Goal: Task Accomplishment & Management: Use online tool/utility

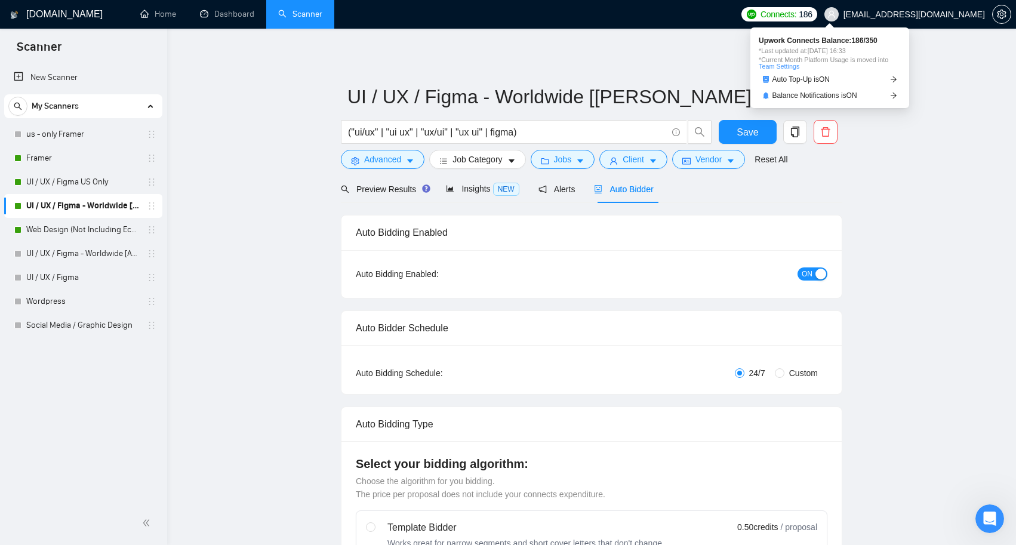
click at [797, 17] on span "Connects:" at bounding box center [779, 14] width 36 height 13
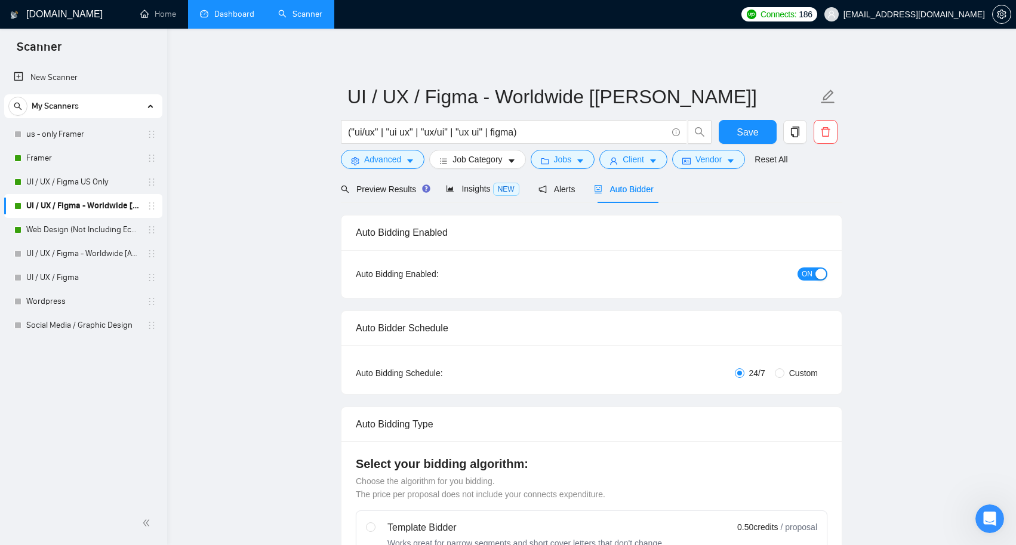
click at [236, 11] on link "Dashboard" at bounding box center [227, 14] width 54 height 10
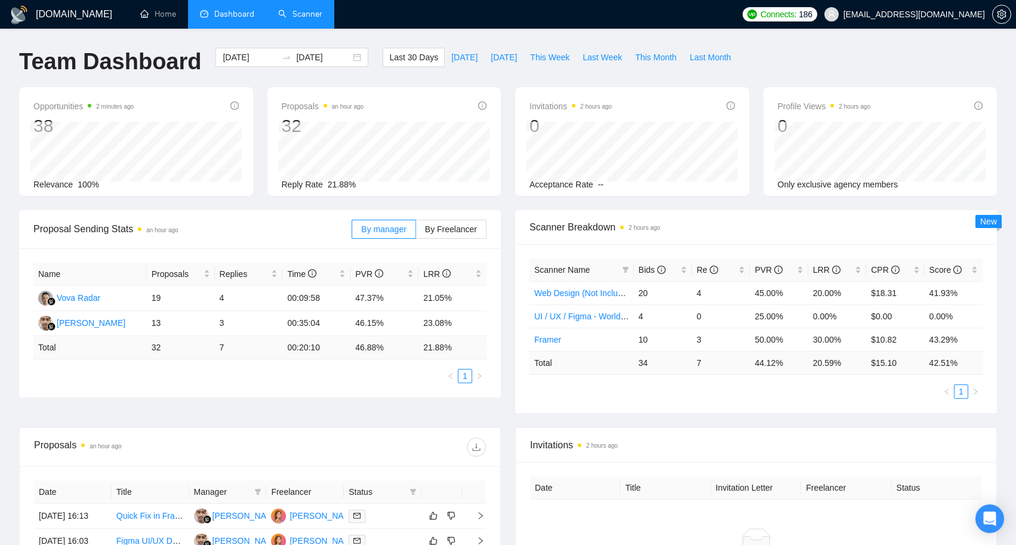
click at [300, 11] on link "Scanner" at bounding box center [300, 14] width 44 height 10
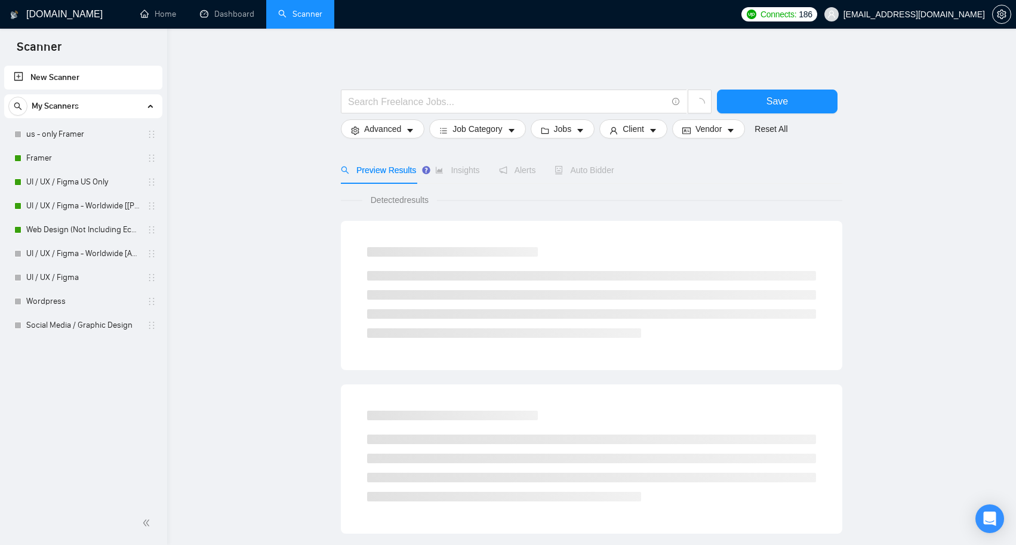
click at [72, 75] on link "New Scanner" at bounding box center [83, 78] width 139 height 24
click at [101, 323] on link "Social Media / Graphic Design" at bounding box center [82, 325] width 113 height 24
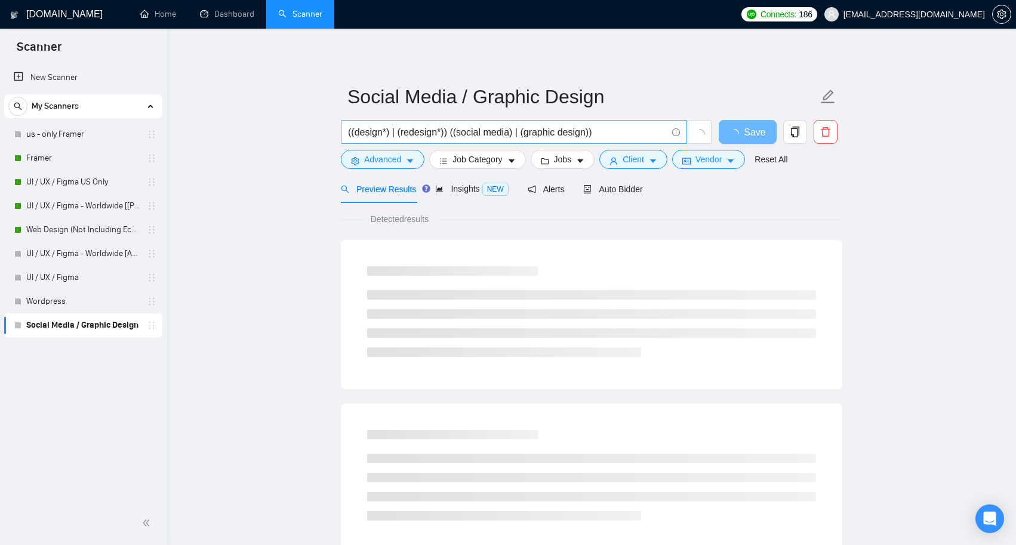
click at [631, 129] on input "((design*) | (redesign*)) ((social media) | (graphic design))" at bounding box center [507, 132] width 319 height 15
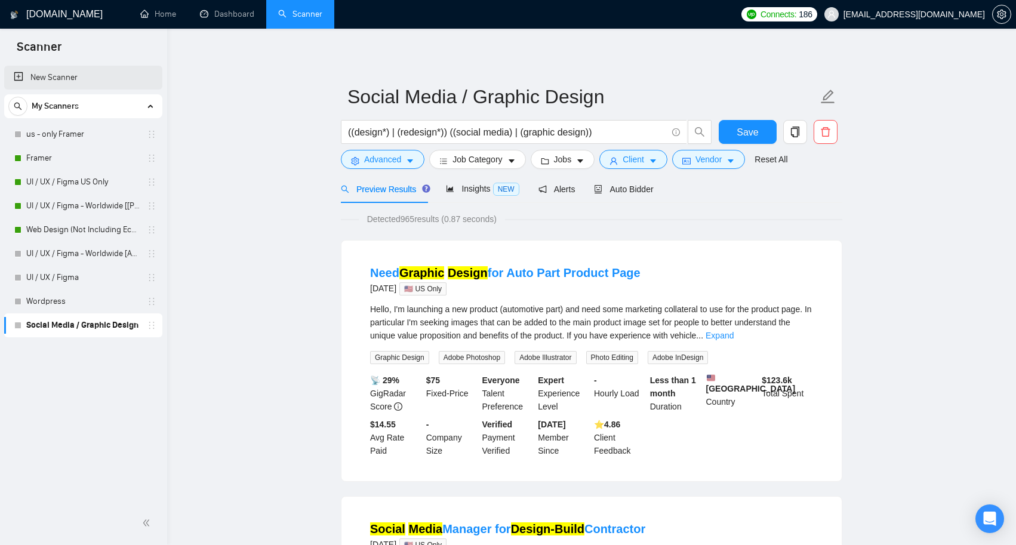
click at [39, 76] on link "New Scanner" at bounding box center [83, 78] width 139 height 24
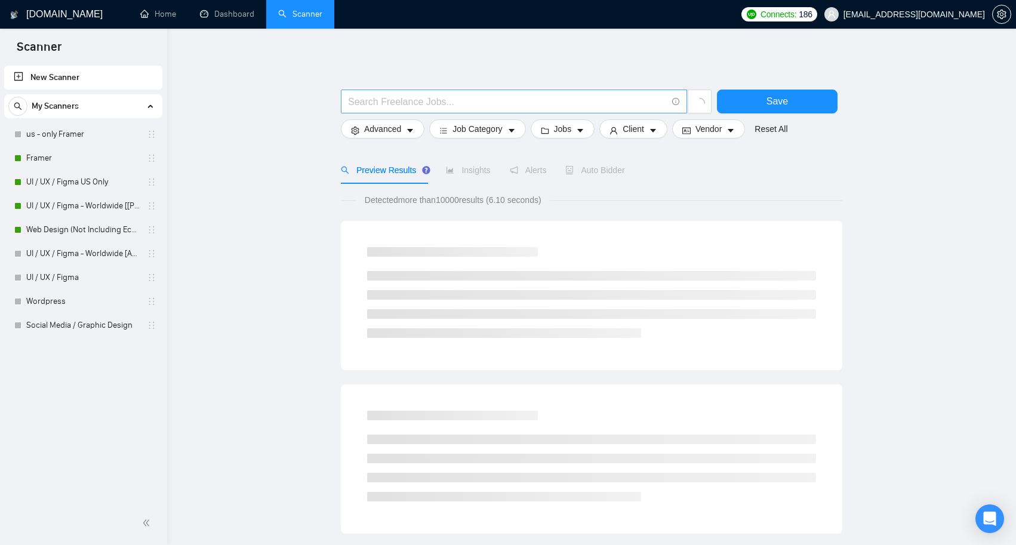
click at [443, 110] on span at bounding box center [514, 102] width 346 height 24
click at [18, 73] on link "New Scanner" at bounding box center [83, 78] width 139 height 24
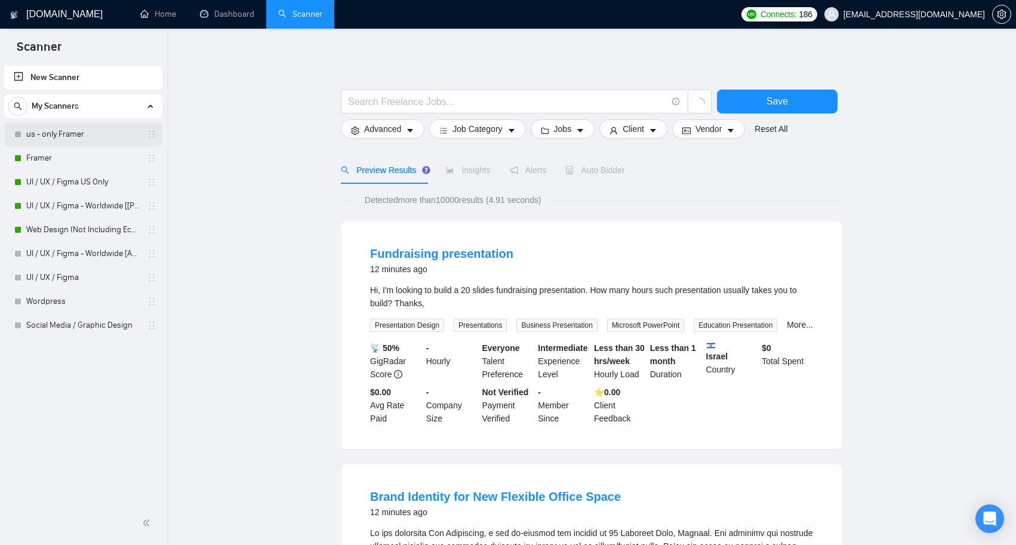
click at [79, 136] on link "us - only Framer" at bounding box center [82, 134] width 113 height 24
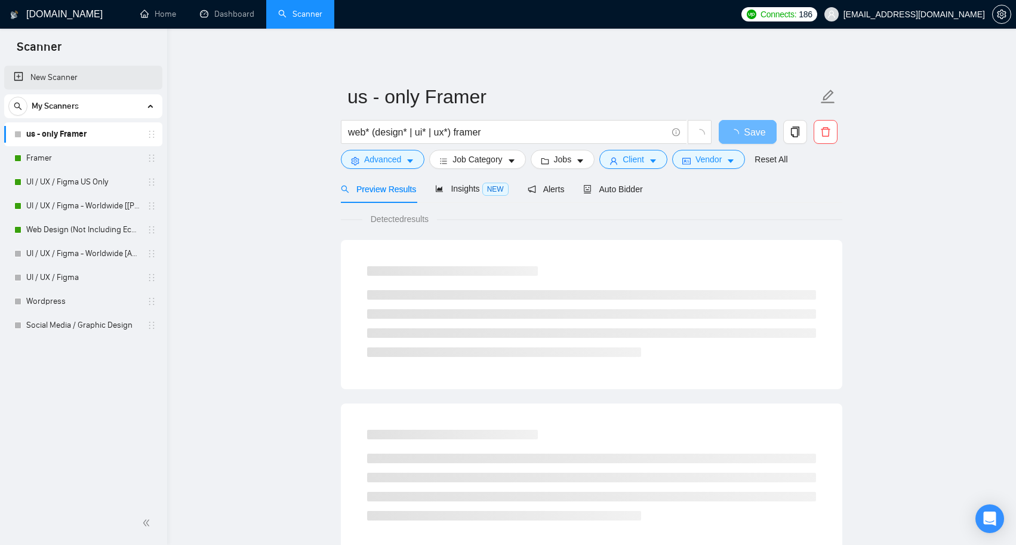
click at [91, 82] on link "New Scanner" at bounding box center [83, 78] width 139 height 24
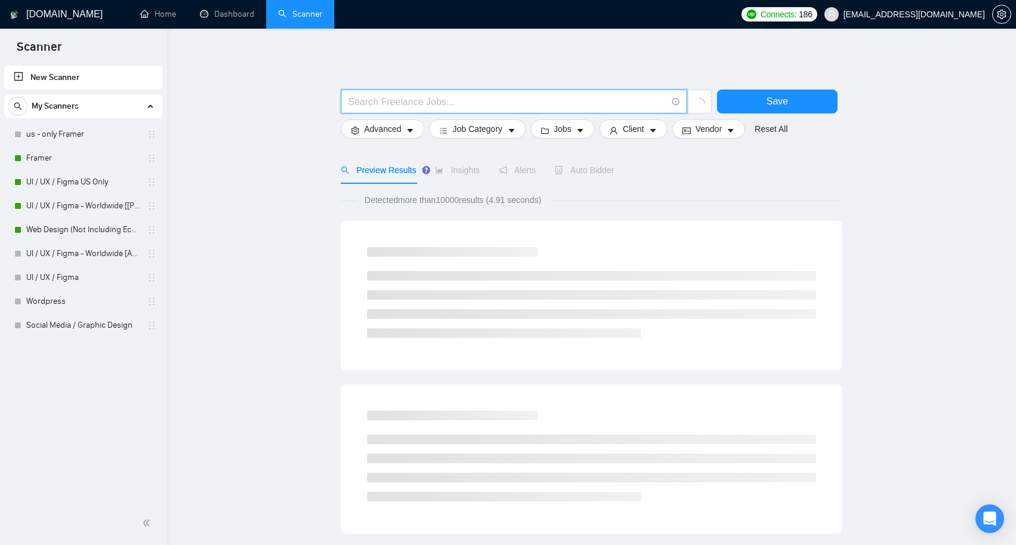
click at [428, 102] on input "text" at bounding box center [507, 101] width 319 height 15
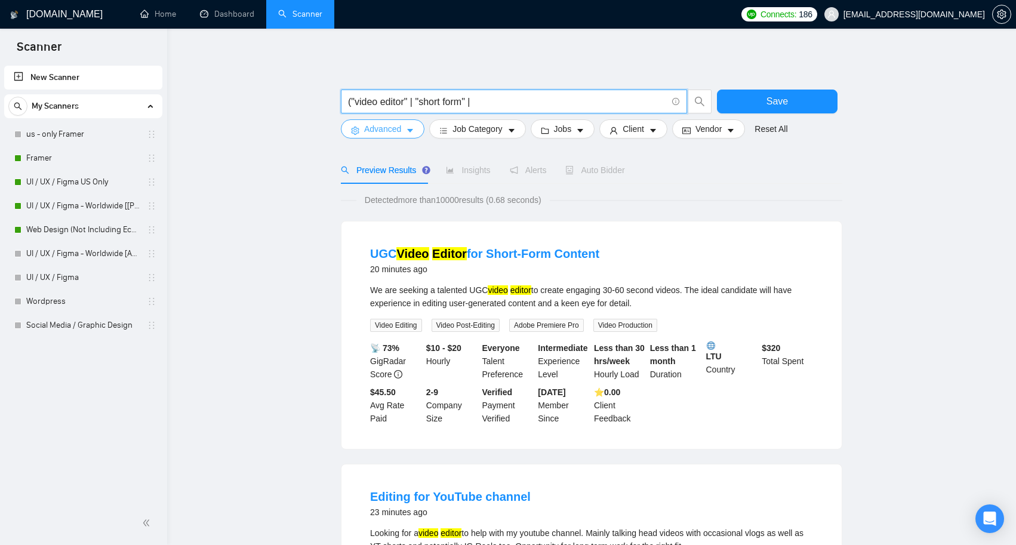
type input "("video editor" | "short form" |"
click at [407, 126] on span "caret-down" at bounding box center [410, 130] width 8 height 9
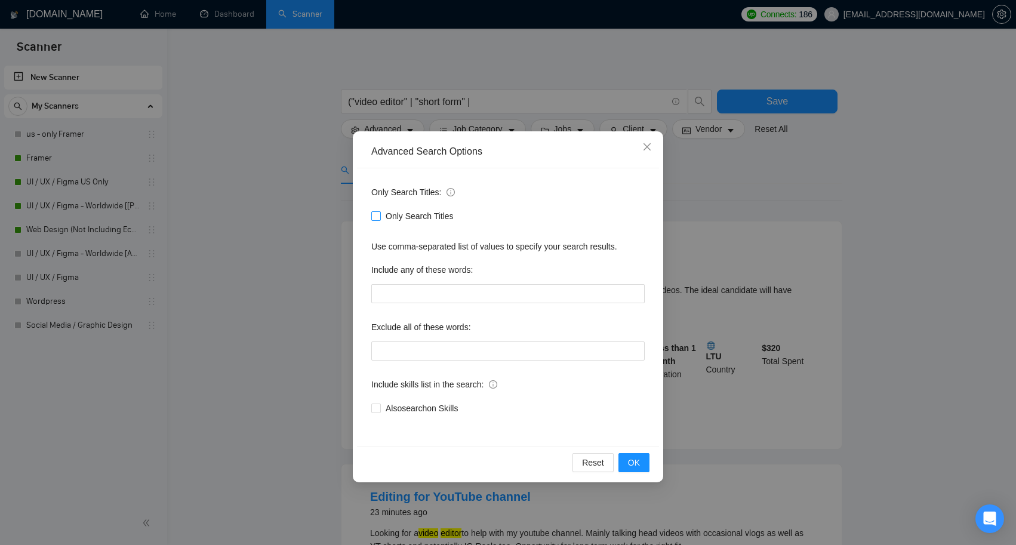
click at [380, 217] on span at bounding box center [376, 216] width 10 height 10
click at [380, 217] on input "Only Search Titles" at bounding box center [375, 215] width 8 height 8
checkbox input "true"
click at [631, 460] on span "OK" at bounding box center [634, 462] width 12 height 13
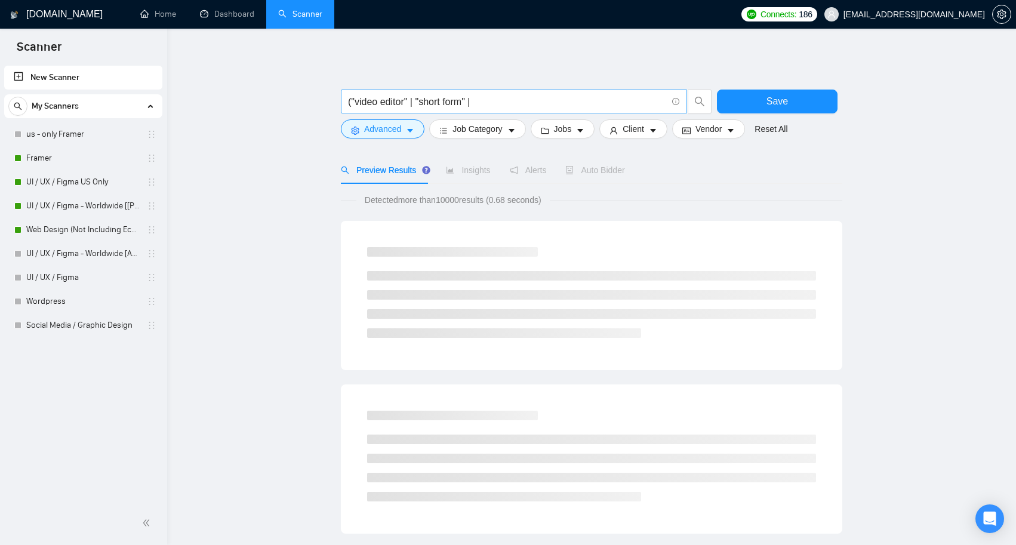
click at [491, 93] on span "("video editor" | "short form" |" at bounding box center [514, 102] width 346 height 24
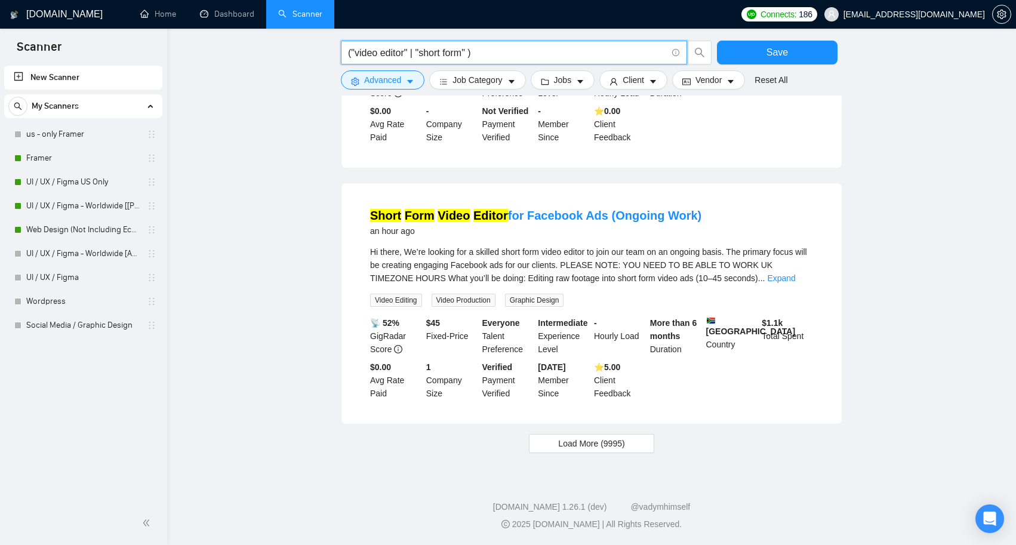
scroll to position [1096, 0]
type input "("video editor" | "short form" )"
click at [610, 447] on span "Load More (9995)" at bounding box center [591, 443] width 66 height 13
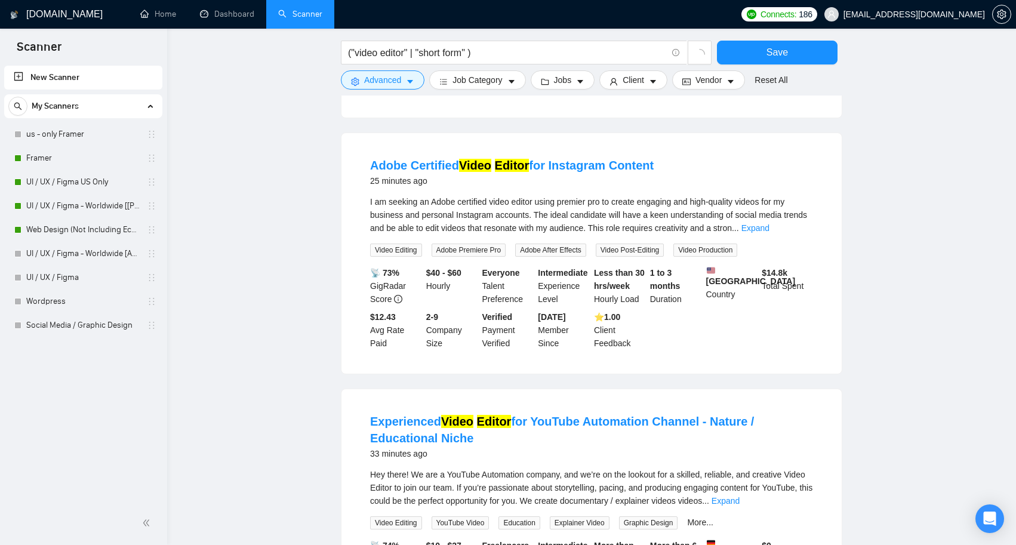
scroll to position [288, 0]
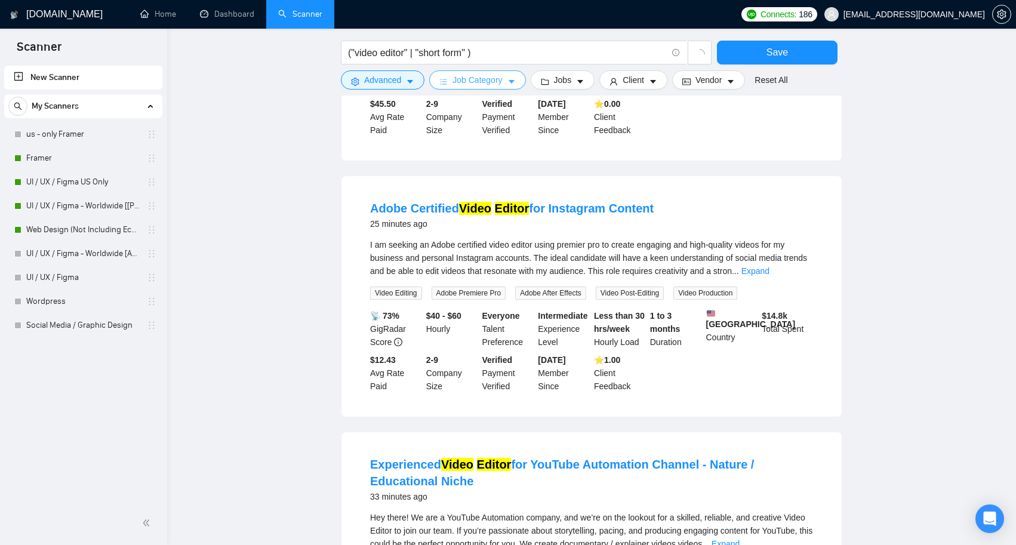
click at [512, 76] on button "Job Category" at bounding box center [477, 79] width 96 height 19
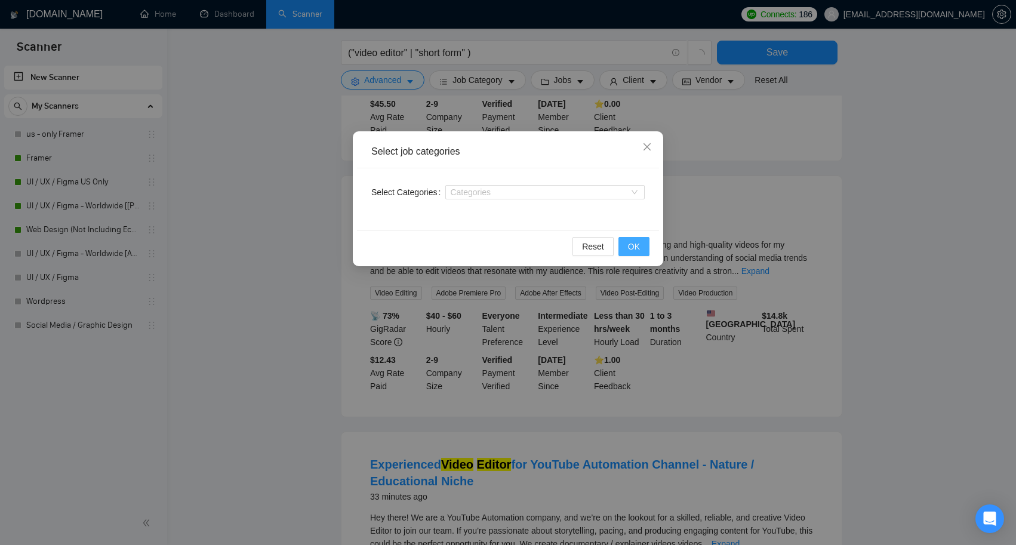
click at [638, 238] on button "OK" at bounding box center [634, 246] width 31 height 19
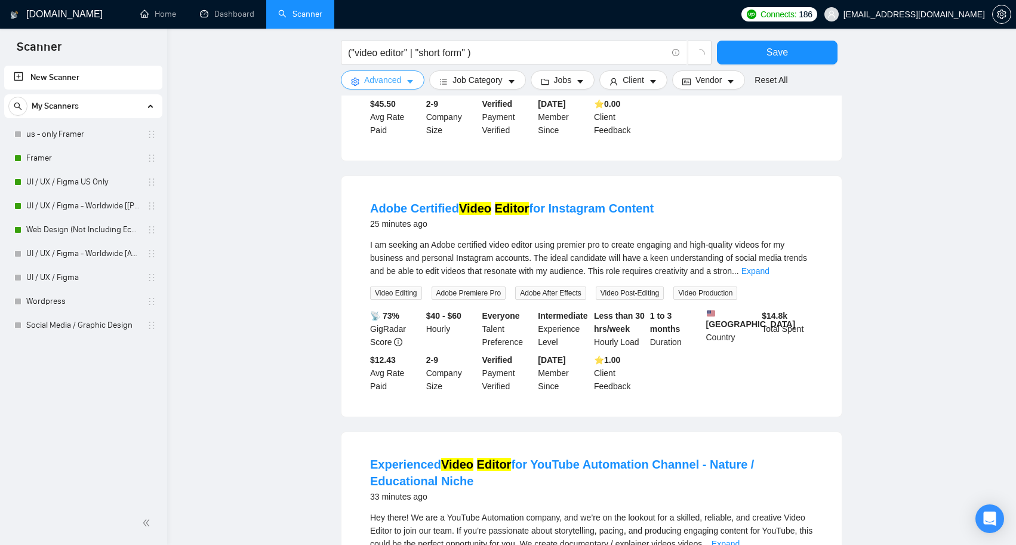
click at [408, 79] on icon "caret-down" at bounding box center [410, 82] width 8 height 8
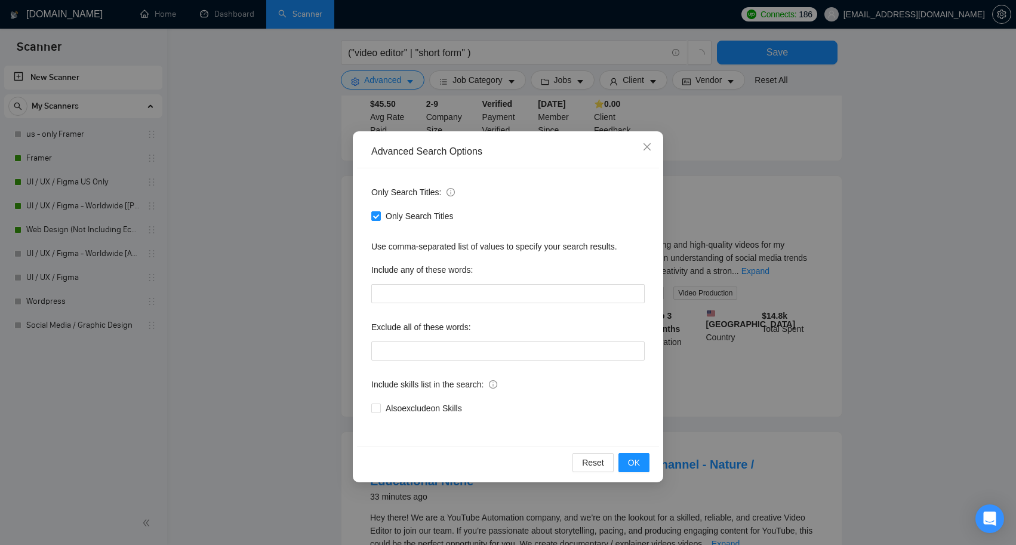
scroll to position [296, 0]
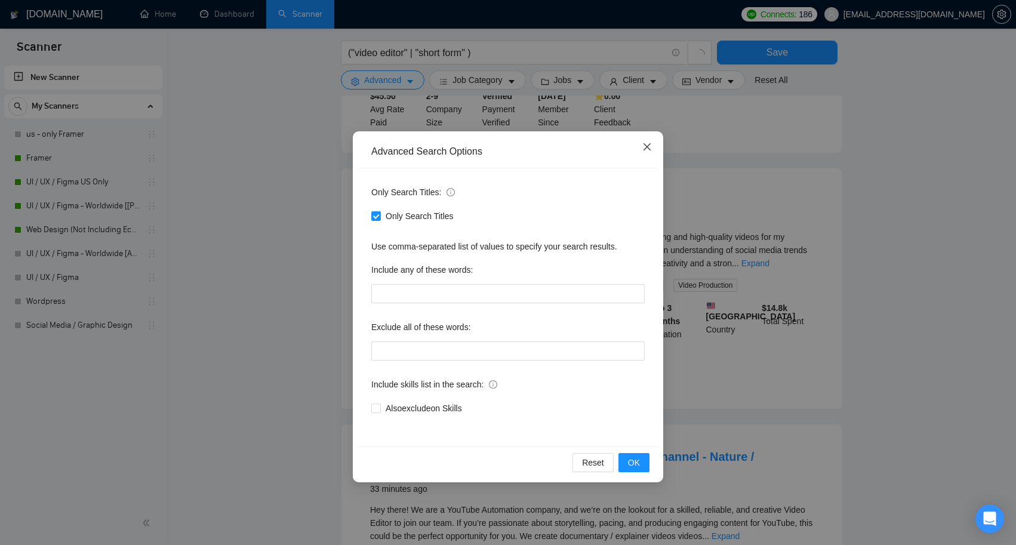
click at [649, 143] on icon "close" at bounding box center [647, 147] width 10 height 10
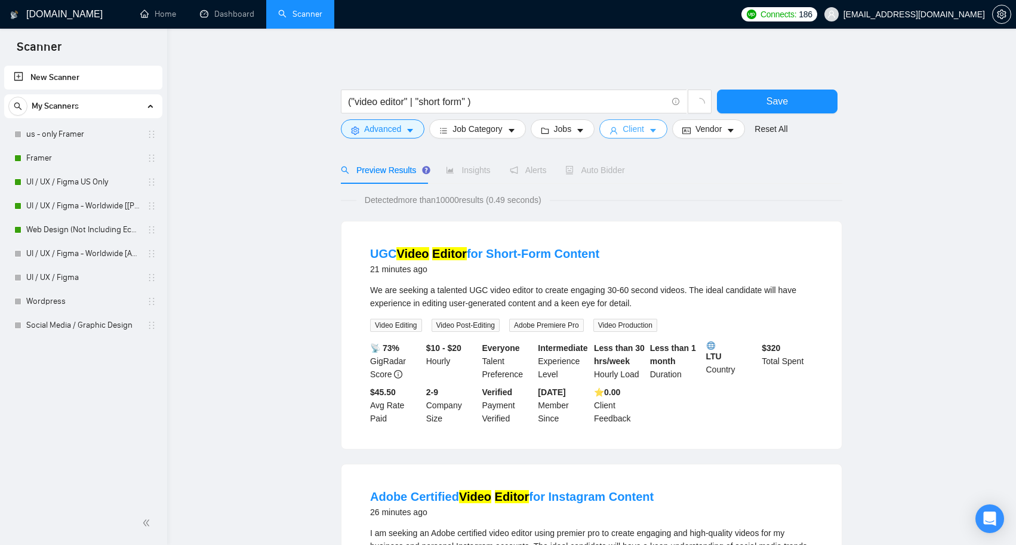
scroll to position [0, 0]
click at [662, 131] on button "Client" at bounding box center [633, 128] width 68 height 19
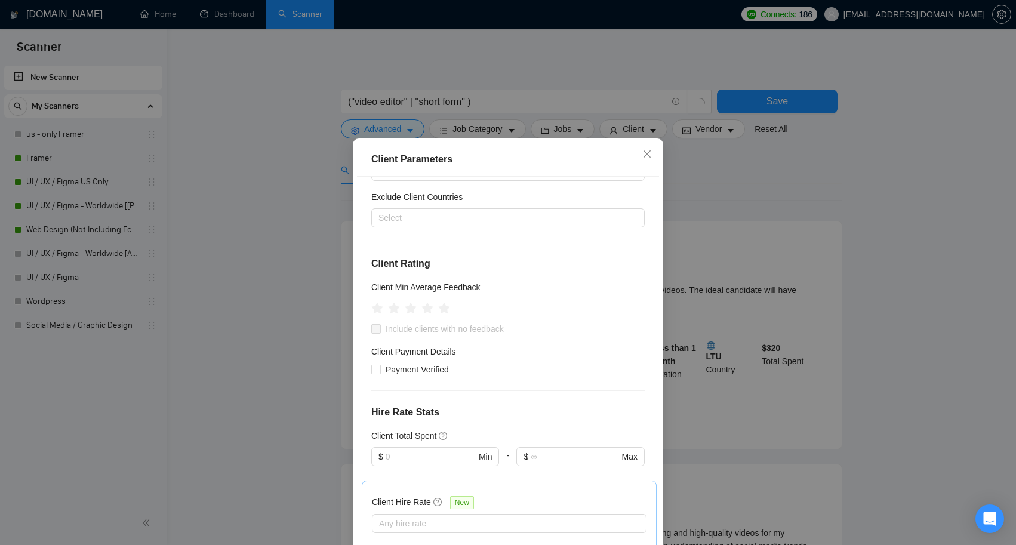
scroll to position [76, 0]
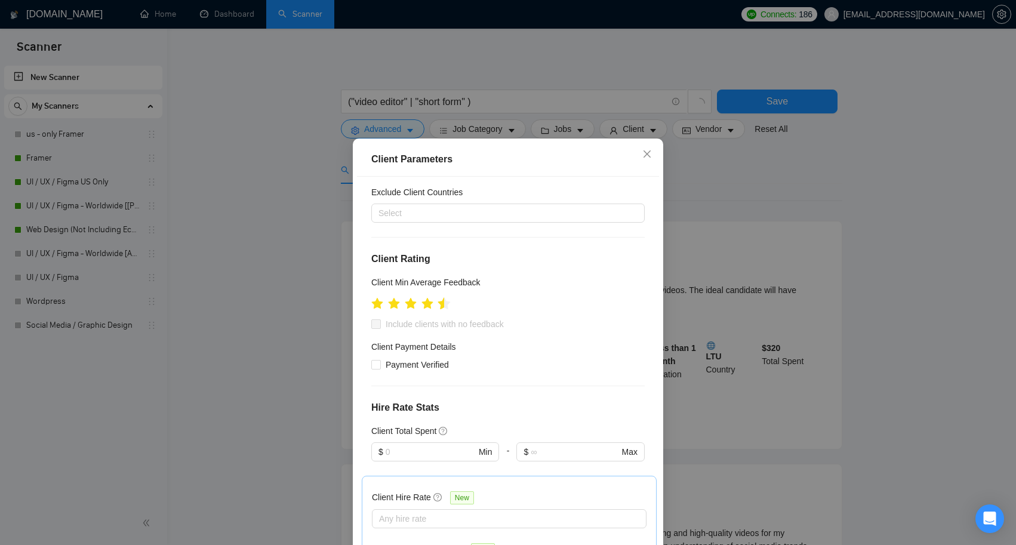
click at [442, 304] on icon "star" at bounding box center [444, 303] width 13 height 12
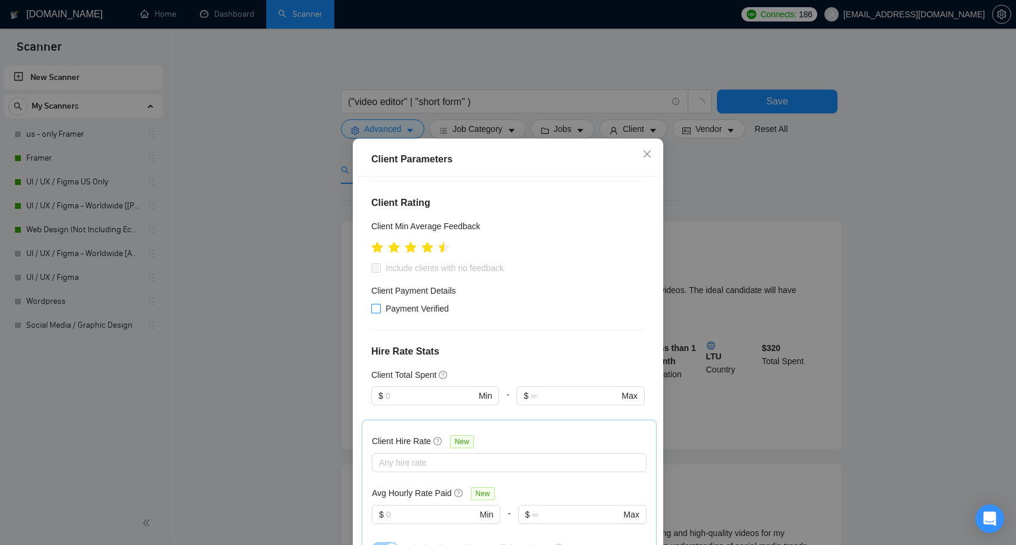
click at [428, 310] on span "Payment Verified" at bounding box center [417, 308] width 73 height 13
click at [380, 310] on input "Payment Verified" at bounding box center [375, 308] width 8 height 8
checkbox input "true"
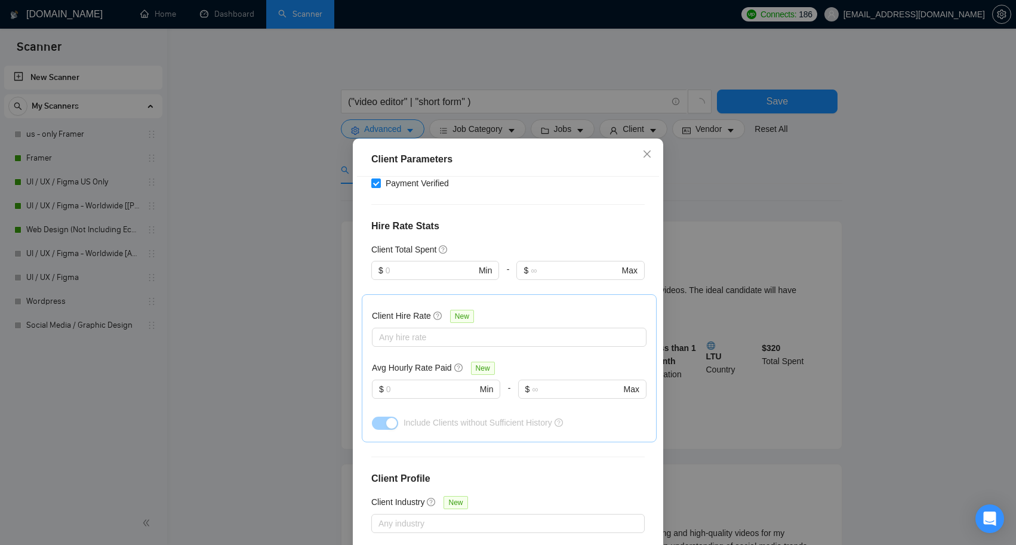
scroll to position [269, 0]
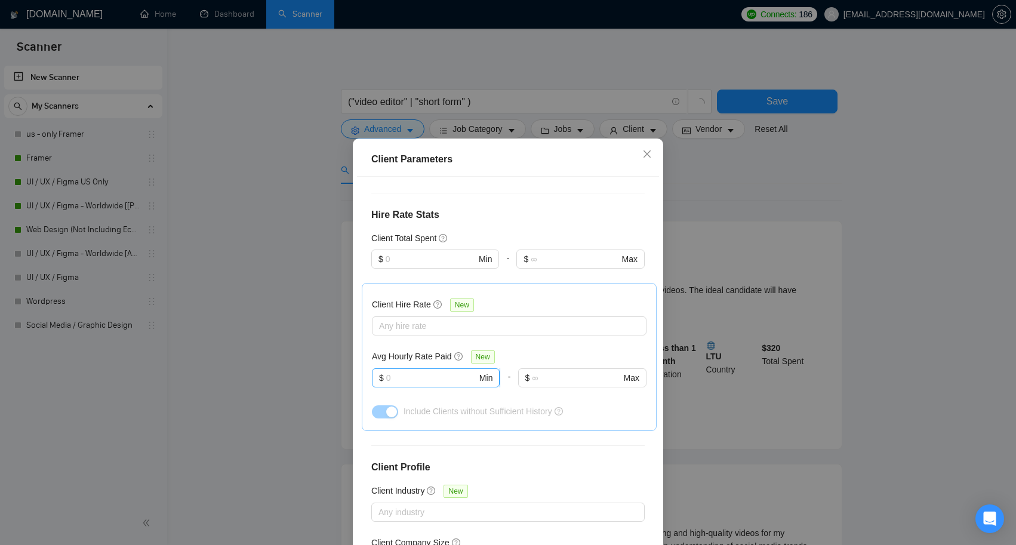
click at [438, 377] on input "text" at bounding box center [431, 377] width 91 height 13
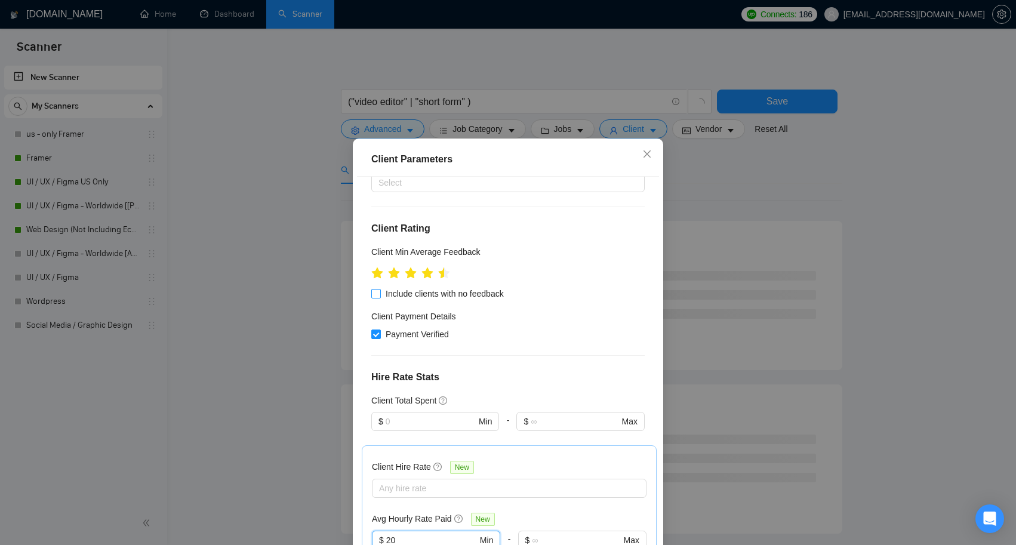
type input "20"
click at [472, 294] on span "Include clients with no feedback" at bounding box center [445, 293] width 128 height 13
click at [380, 294] on input "Include clients with no feedback" at bounding box center [375, 293] width 8 height 8
checkbox input "true"
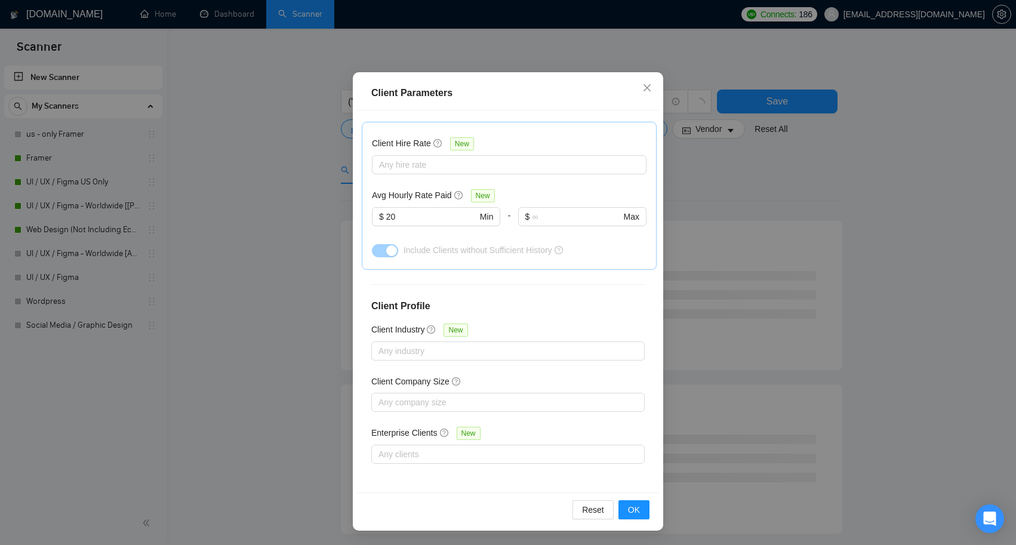
scroll to position [66, 0]
click at [635, 508] on span "OK" at bounding box center [634, 509] width 12 height 13
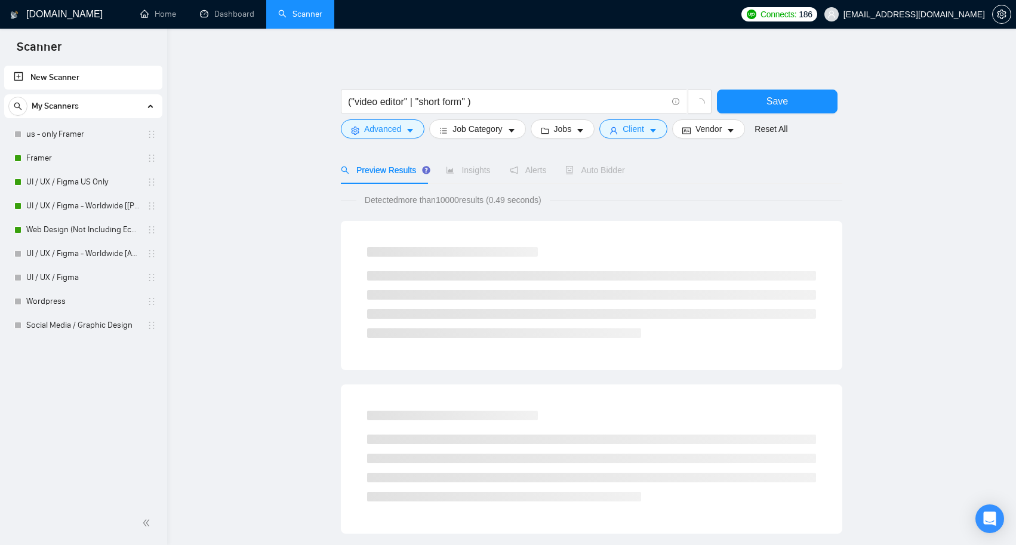
scroll to position [19, 0]
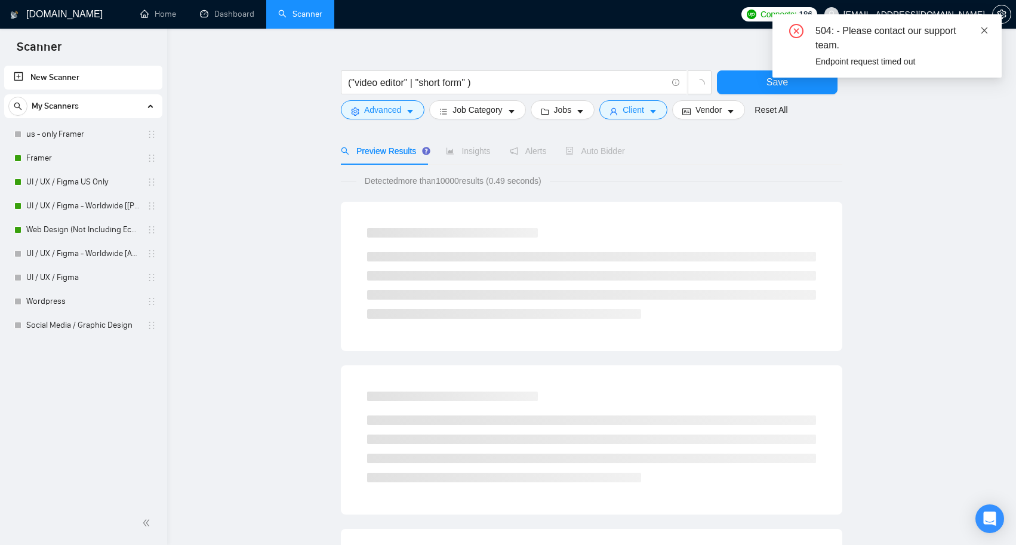
click at [985, 28] on icon "close" at bounding box center [984, 30] width 8 height 8
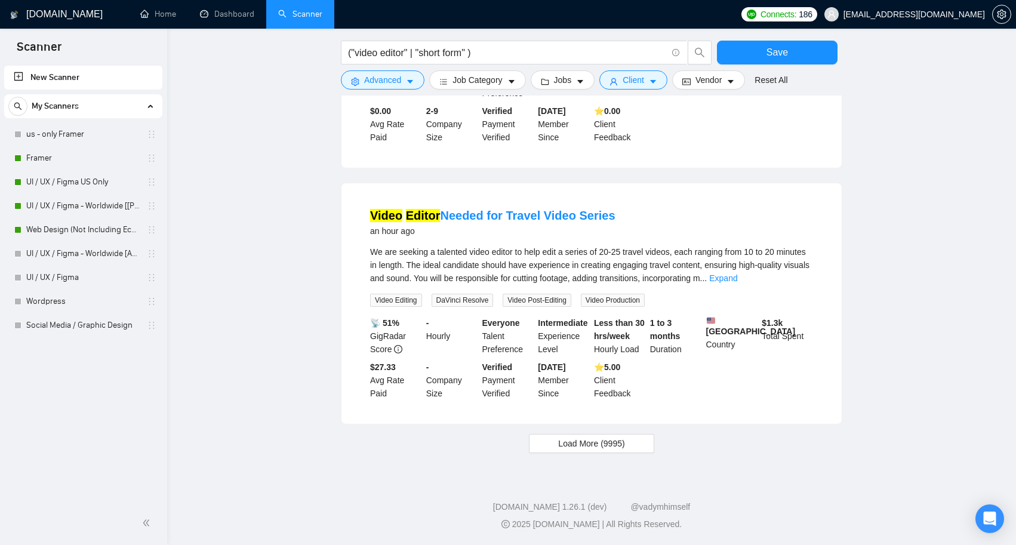
scroll to position [1083, 0]
click at [625, 442] on span "Load More (9995)" at bounding box center [591, 443] width 66 height 13
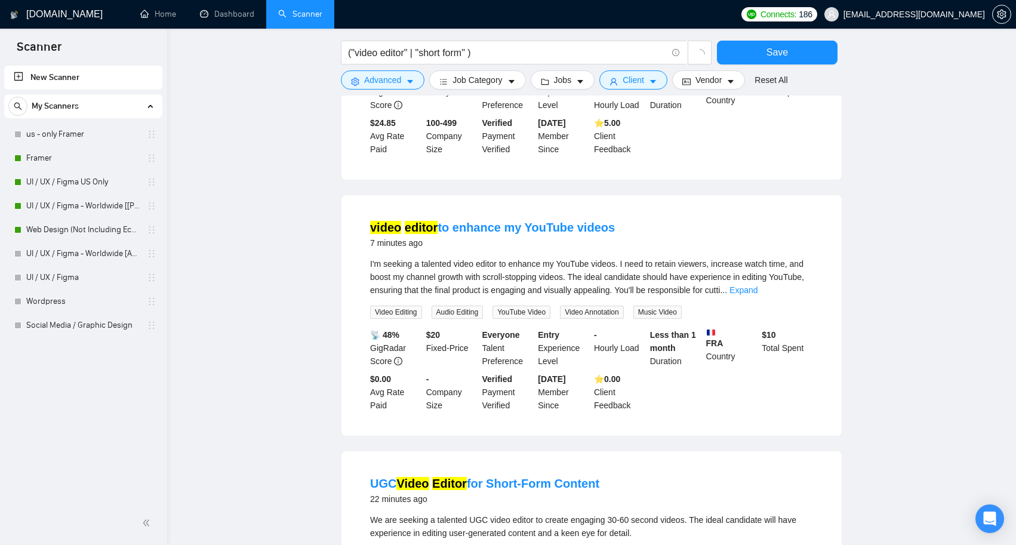
scroll to position [91, 0]
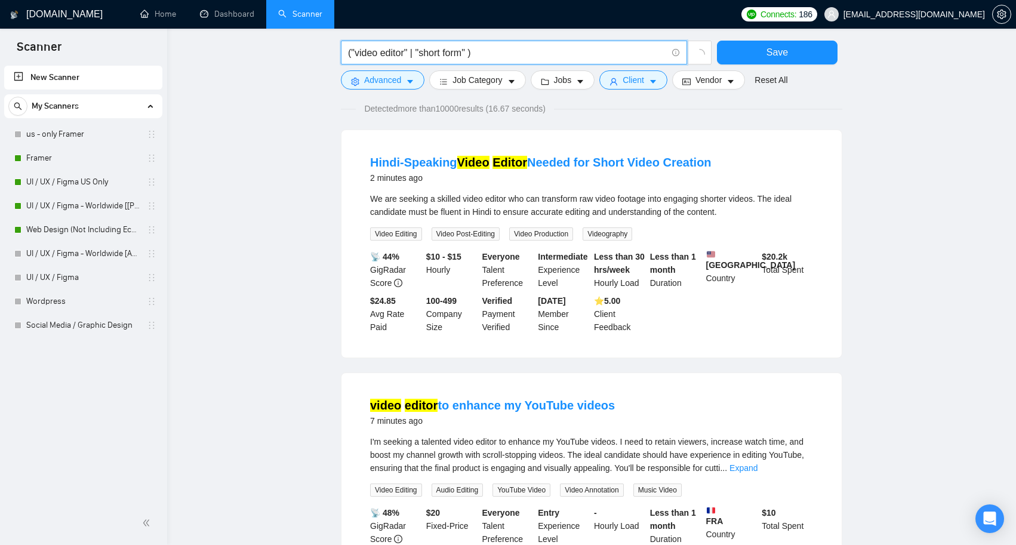
drag, startPoint x: 499, startPoint y: 53, endPoint x: 263, endPoint y: 53, distance: 235.3
